Goal: Task Accomplishment & Management: Use online tool/utility

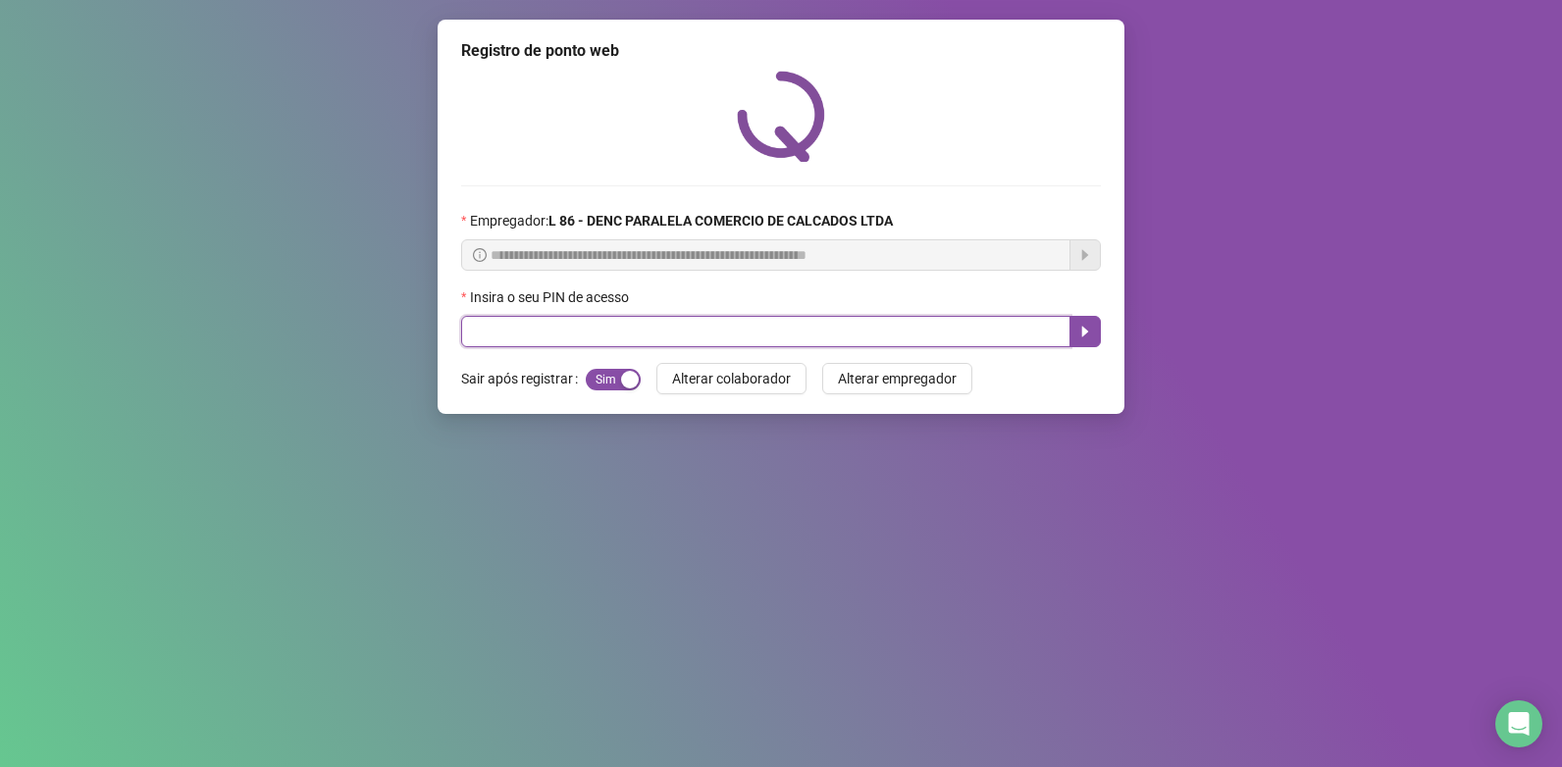
click at [592, 330] on input "text" at bounding box center [765, 331] width 609 height 31
type input "*"
type input "*****"
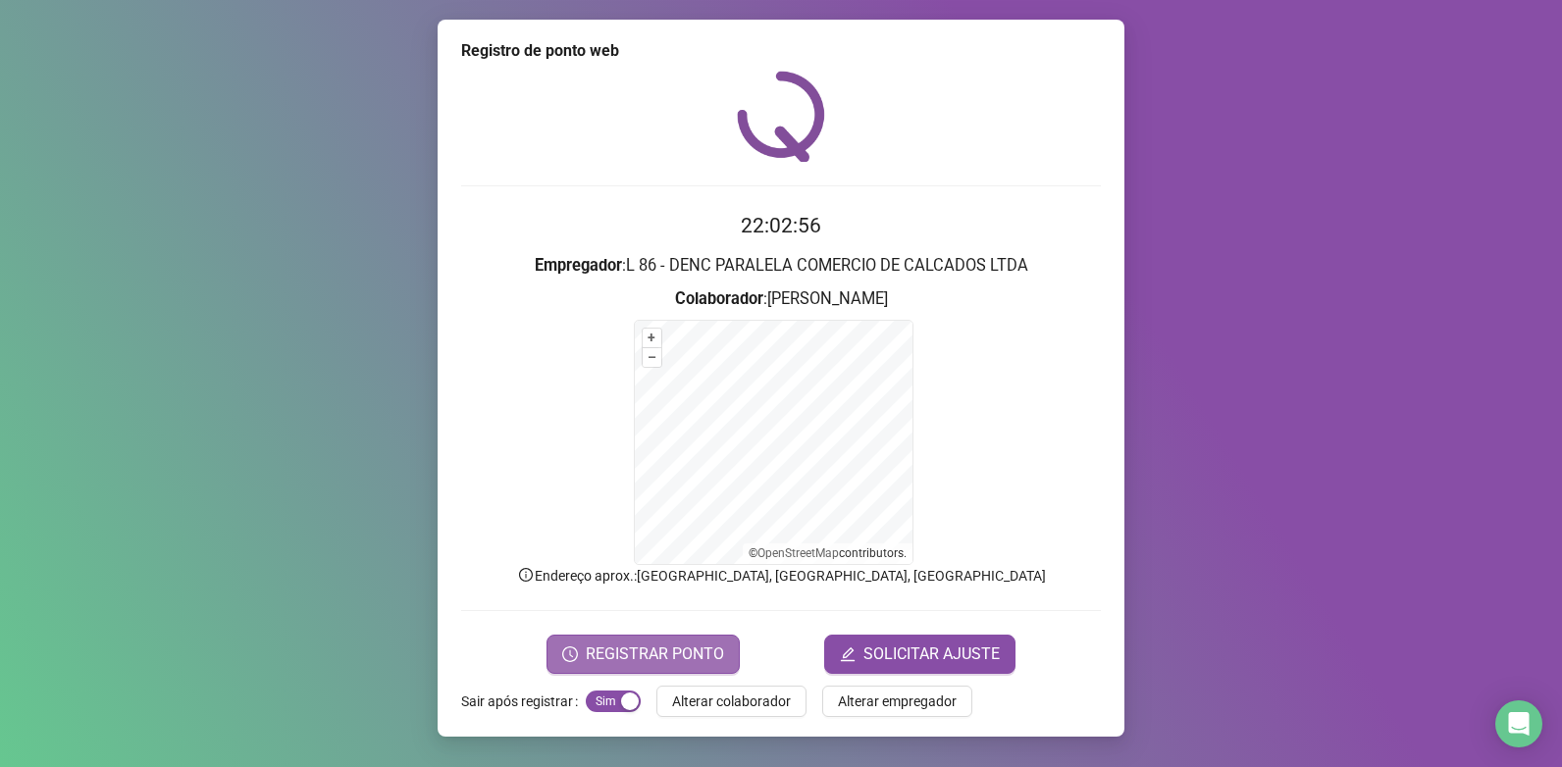
click at [688, 640] on button "REGISTRAR PONTO" at bounding box center [642, 654] width 193 height 39
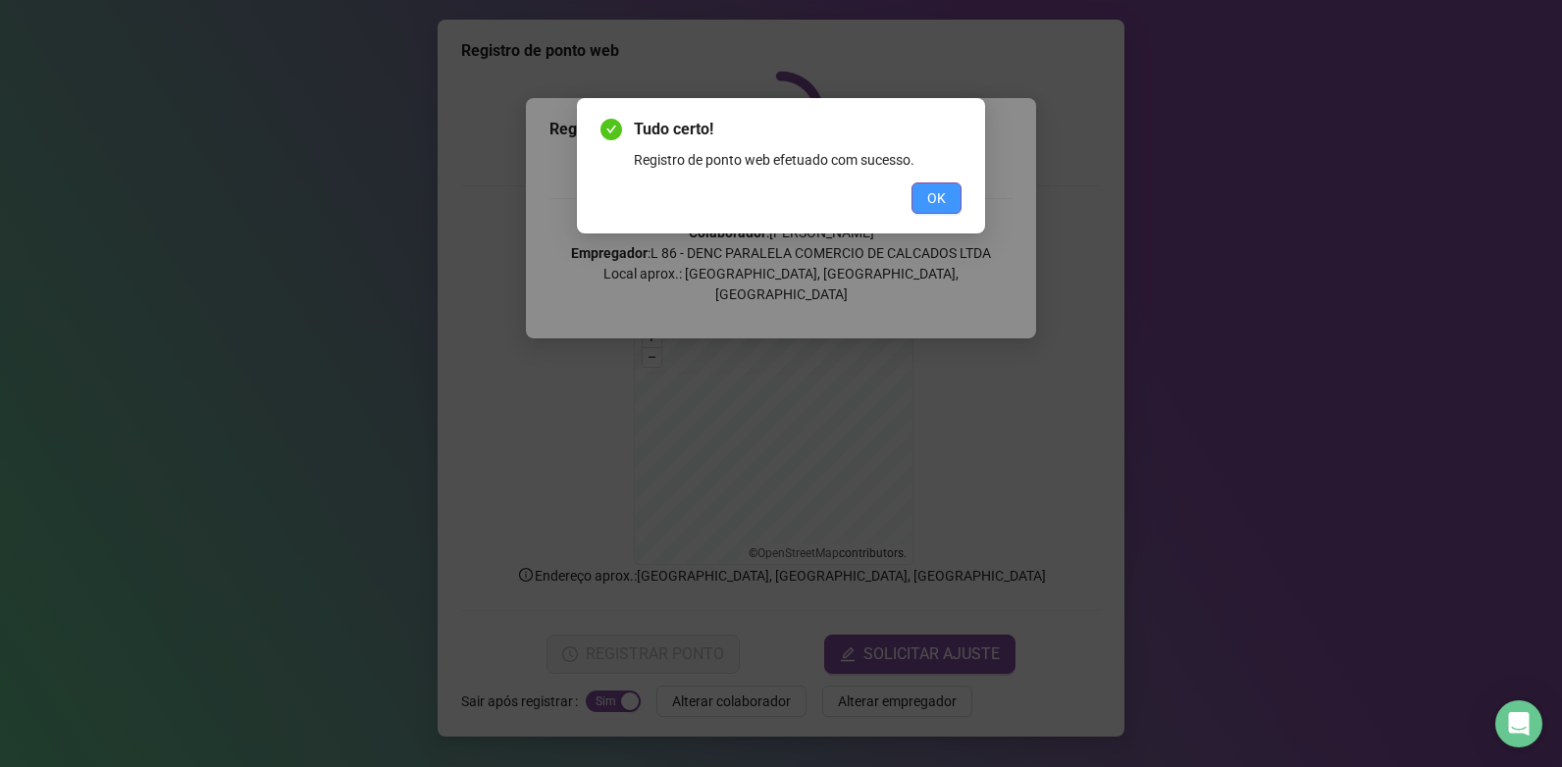
click at [915, 210] on button "OK" at bounding box center [936, 197] width 50 height 31
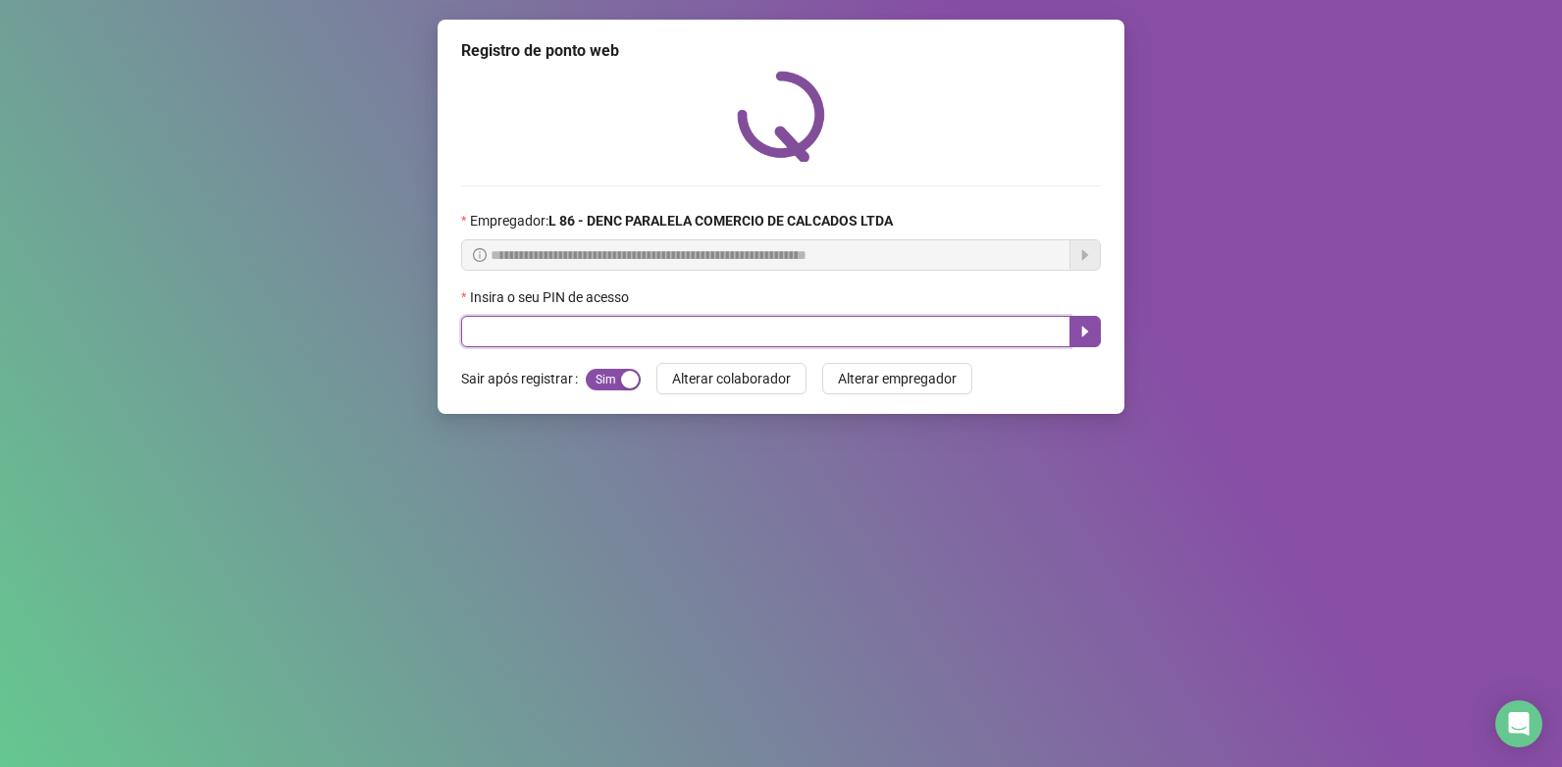
click at [585, 329] on input "text" at bounding box center [765, 331] width 609 height 31
type input "*****"
drag, startPoint x: 1086, startPoint y: 338, endPoint x: 1089, endPoint y: 329, distance: 10.2
click at [1087, 335] on icon "caret-right" at bounding box center [1085, 332] width 16 height 16
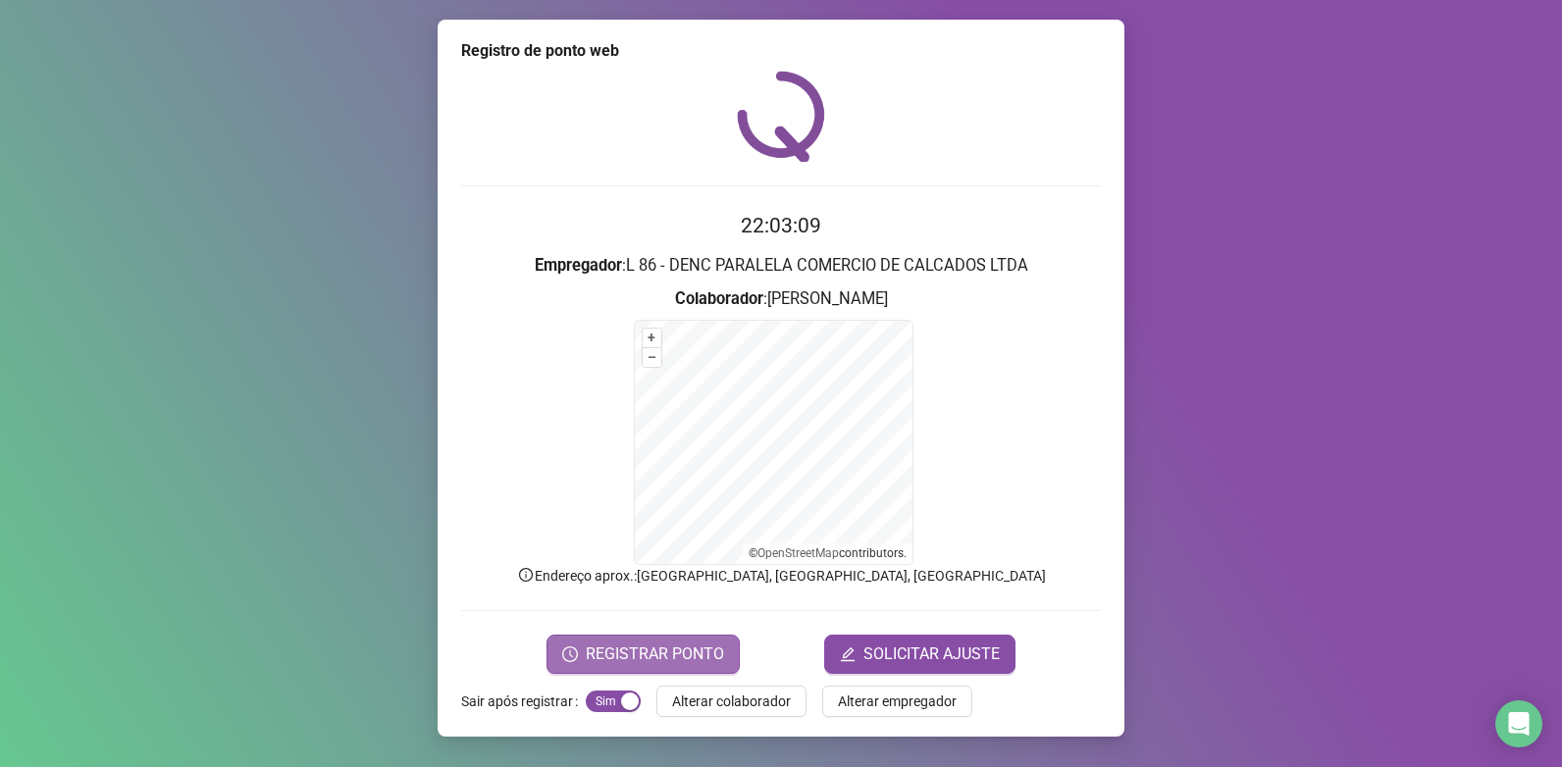
click at [669, 655] on span "REGISTRAR PONTO" at bounding box center [655, 654] width 138 height 24
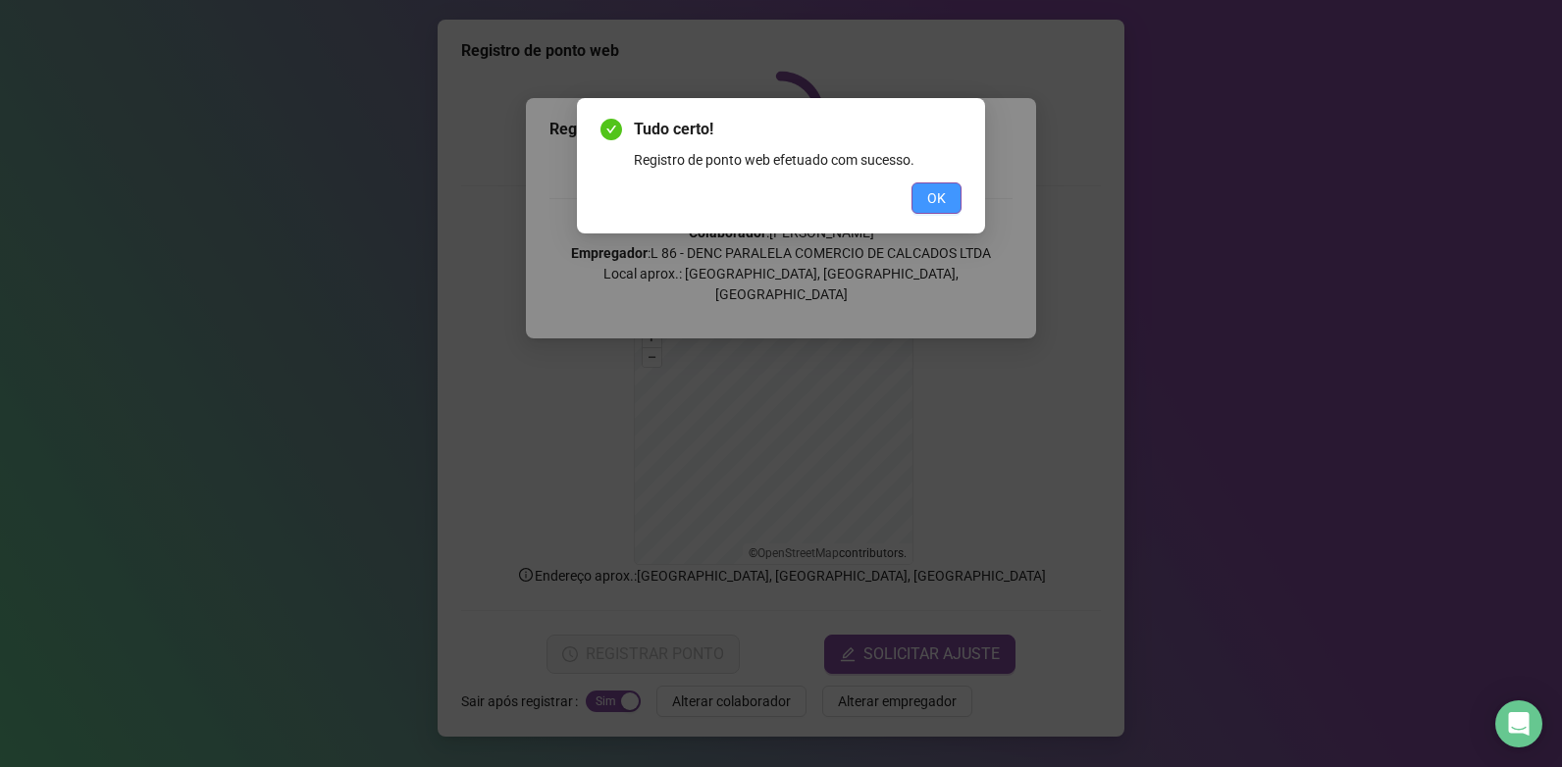
click at [947, 195] on button "OK" at bounding box center [936, 197] width 50 height 31
